Goal: Task Accomplishment & Management: Manage account settings

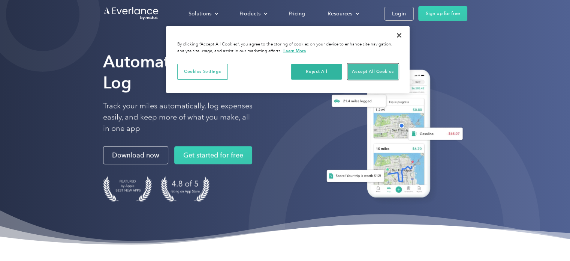
click at [375, 70] on button "Accept All Cookies" at bounding box center [373, 72] width 51 height 16
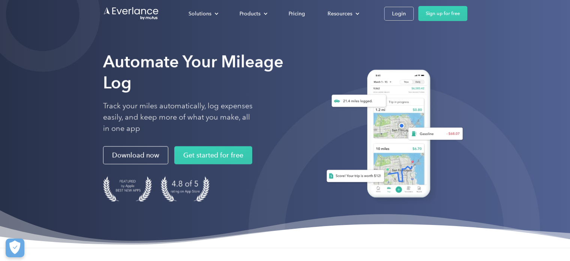
click at [395, 12] on div "Login" at bounding box center [399, 13] width 14 height 9
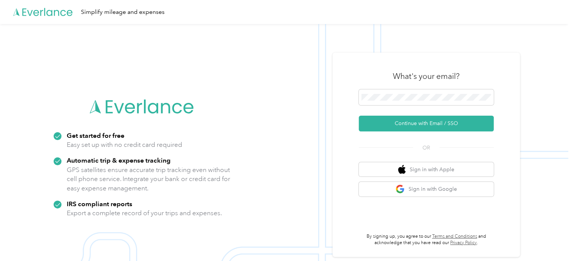
click at [438, 121] on button "Continue with Email / SSO" at bounding box center [426, 123] width 135 height 16
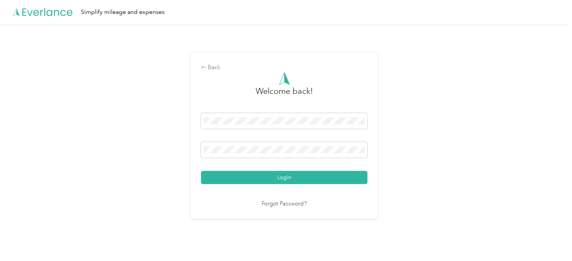
click at [278, 174] on button "Login" at bounding box center [284, 177] width 166 height 13
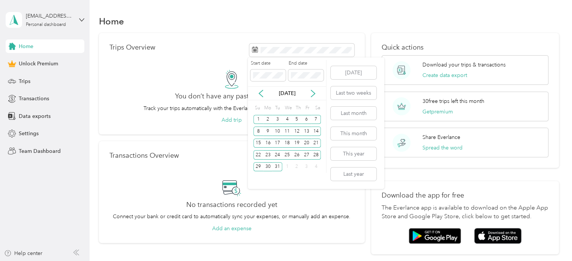
click at [277, 166] on div "31" at bounding box center [278, 166] width 10 height 9
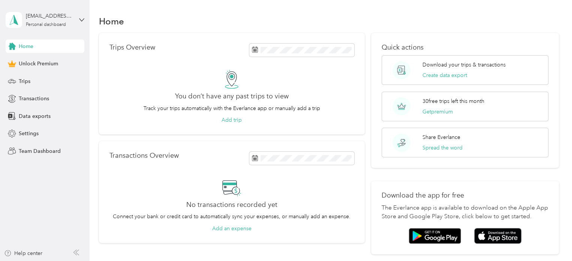
click at [367, 214] on div "Trips Overview You don’t have any past trips to view Track your trips automatic…" at bounding box center [329, 143] width 460 height 221
click at [80, 18] on icon at bounding box center [81, 19] width 5 height 5
click at [63, 90] on div "Home Unlock Premium Trips Transactions Data exports Settings Team Dashboard" at bounding box center [45, 98] width 79 height 118
click at [27, 81] on span "Trips" at bounding box center [25, 81] width 12 height 8
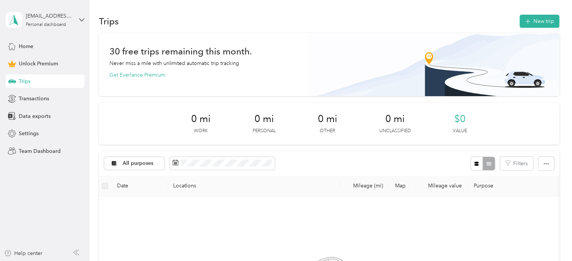
click at [76, 21] on div "[EMAIL_ADDRESS][DOMAIN_NAME] Personal dashboard" at bounding box center [45, 20] width 79 height 26
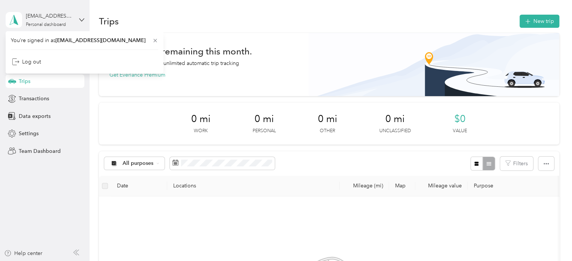
click at [55, 20] on div "[EMAIL_ADDRESS][DOMAIN_NAME] Personal dashboard" at bounding box center [49, 19] width 47 height 15
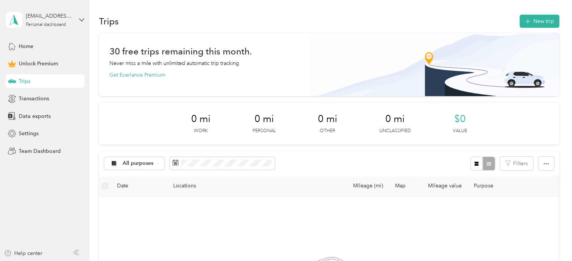
click at [82, 18] on icon at bounding box center [81, 19] width 5 height 5
click at [24, 79] on span "Trips" at bounding box center [25, 81] width 12 height 8
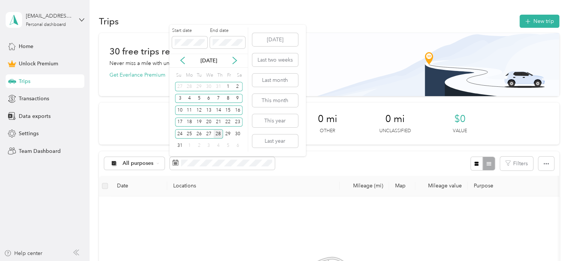
click at [181, 61] on icon at bounding box center [182, 60] width 7 height 7
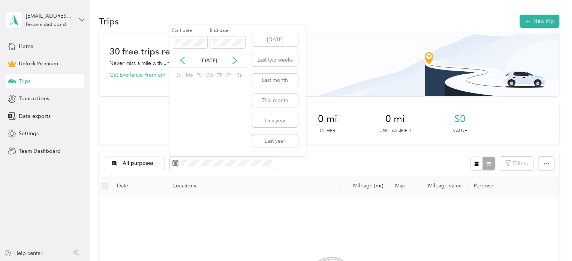
click at [181, 61] on icon at bounding box center [182, 60] width 7 height 7
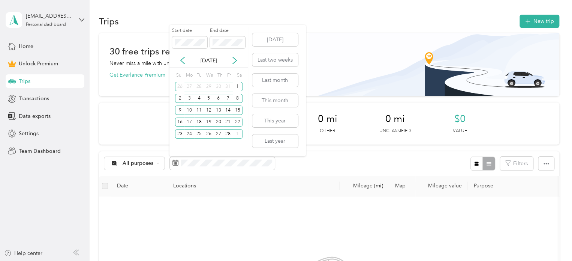
click at [181, 61] on icon at bounding box center [182, 60] width 7 height 7
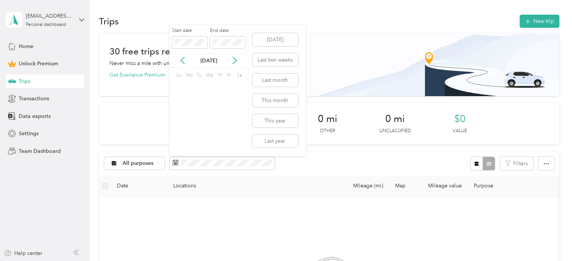
click at [181, 61] on icon at bounding box center [182, 60] width 7 height 7
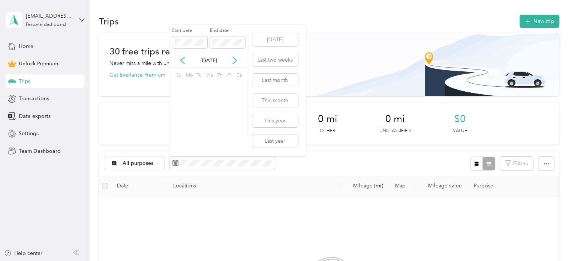
click at [181, 61] on icon at bounding box center [182, 60] width 7 height 7
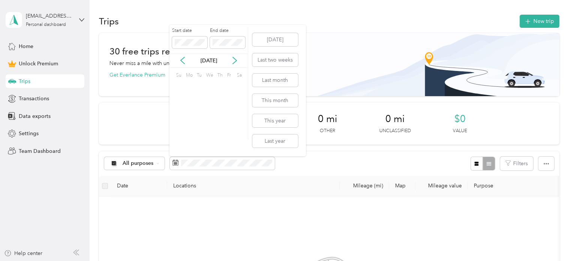
click at [181, 61] on icon at bounding box center [182, 60] width 7 height 7
click at [191, 85] on div "1" at bounding box center [189, 86] width 10 height 9
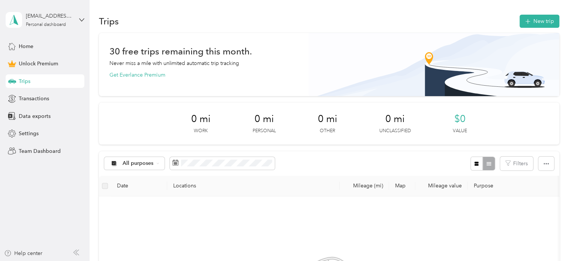
click at [142, 132] on div "0 mi Work 0 mi Personal 0 mi Other 0 mi Unclassified $0 Value" at bounding box center [329, 123] width 460 height 42
click at [157, 160] on div "All purposes" at bounding box center [134, 163] width 61 height 13
click at [128, 70] on span "Unclassified" at bounding box center [141, 71] width 36 height 8
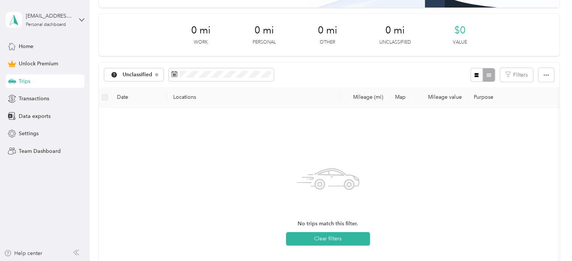
scroll to position [112, 0]
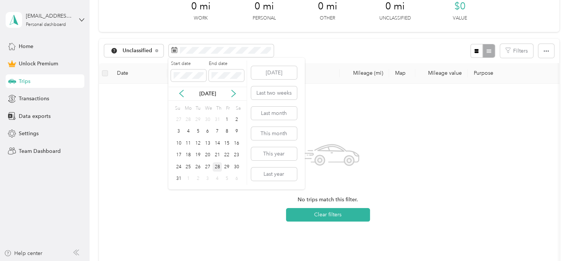
click at [176, 177] on div "31" at bounding box center [179, 178] width 10 height 9
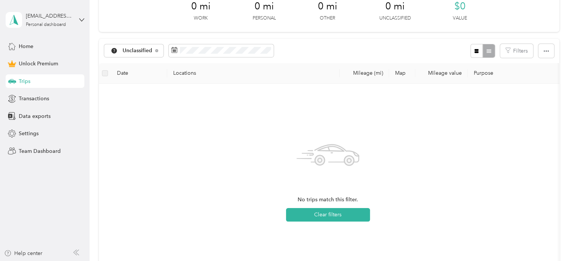
click at [120, 50] on span "Unclassified" at bounding box center [130, 51] width 43 height 6
click at [117, 62] on icon at bounding box center [113, 64] width 9 height 6
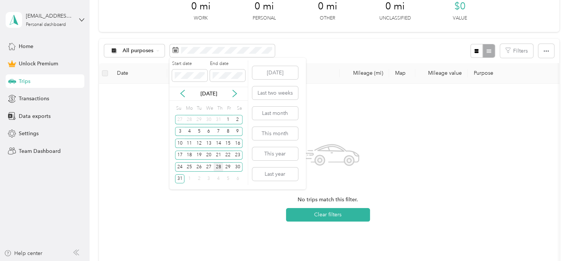
click at [181, 93] on icon at bounding box center [183, 93] width 4 height 7
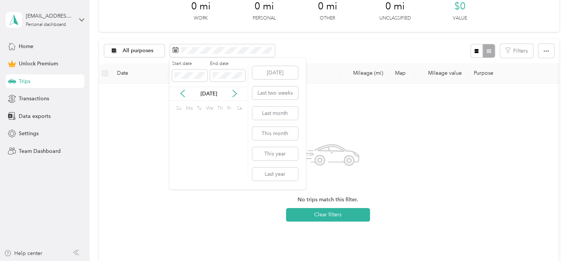
click at [181, 93] on icon at bounding box center [183, 93] width 4 height 7
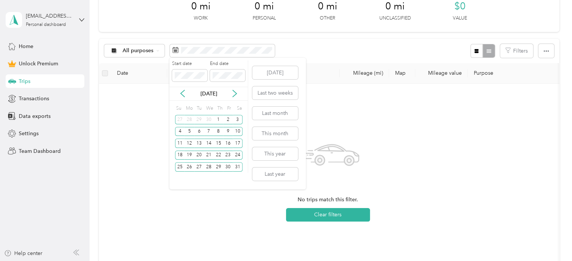
click at [181, 93] on icon at bounding box center [183, 93] width 4 height 7
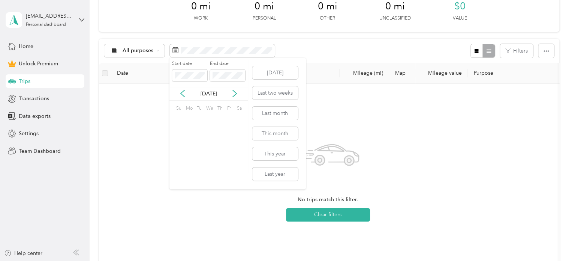
click at [181, 93] on icon at bounding box center [183, 93] width 4 height 7
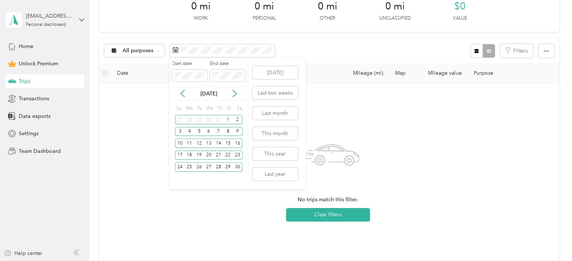
click at [181, 93] on icon at bounding box center [183, 93] width 4 height 7
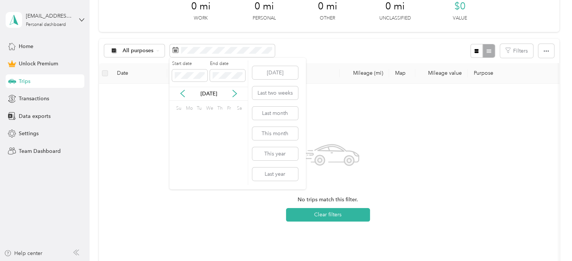
click at [181, 93] on icon at bounding box center [183, 93] width 4 height 7
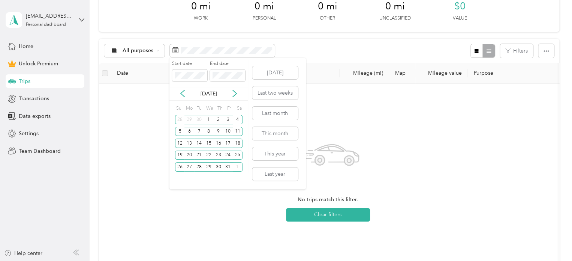
click at [181, 93] on icon at bounding box center [183, 93] width 4 height 7
click at [208, 164] on div "31" at bounding box center [209, 166] width 10 height 9
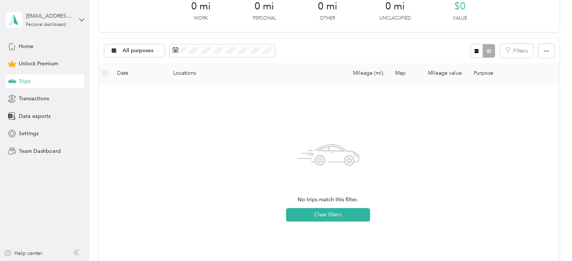
click at [124, 121] on div "No trips match this filter. Clear filters" at bounding box center [328, 179] width 446 height 178
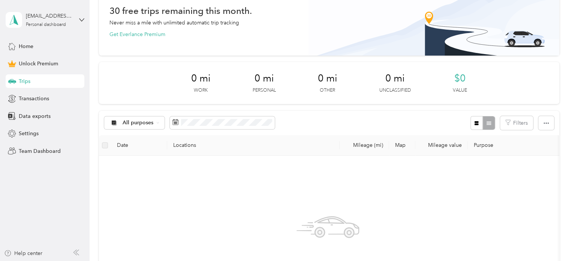
scroll to position [37, 0]
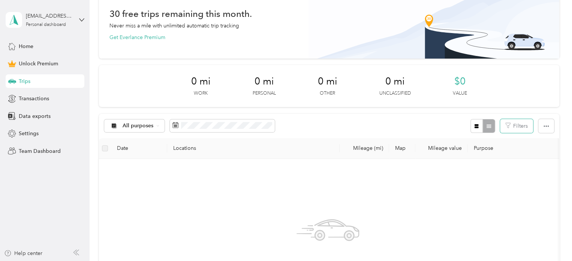
click at [515, 124] on button "Filters" at bounding box center [516, 126] width 33 height 14
click at [485, 127] on div at bounding box center [482, 126] width 24 height 14
click at [547, 123] on button "button" at bounding box center [546, 126] width 16 height 14
click at [385, 131] on div "All purposes Filters" at bounding box center [329, 126] width 460 height 24
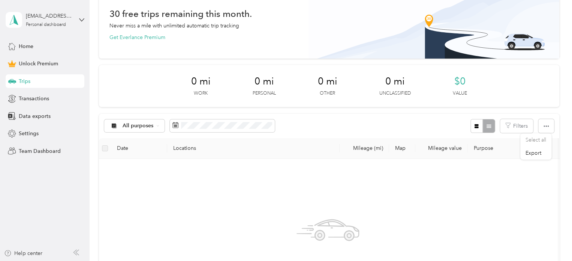
click at [32, 49] on span "Home" at bounding box center [26, 46] width 15 height 8
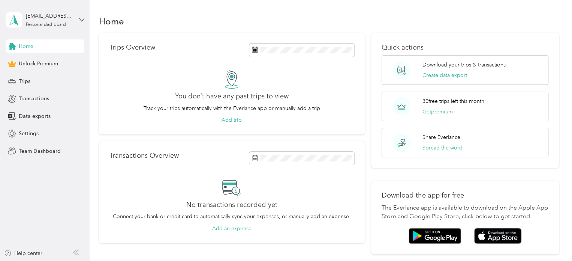
click at [78, 21] on div "[EMAIL_ADDRESS][DOMAIN_NAME] Personal dashboard" at bounding box center [45, 20] width 79 height 26
click at [39, 60] on div "Log out" at bounding box center [26, 62] width 29 height 8
